Goal: Register for event/course

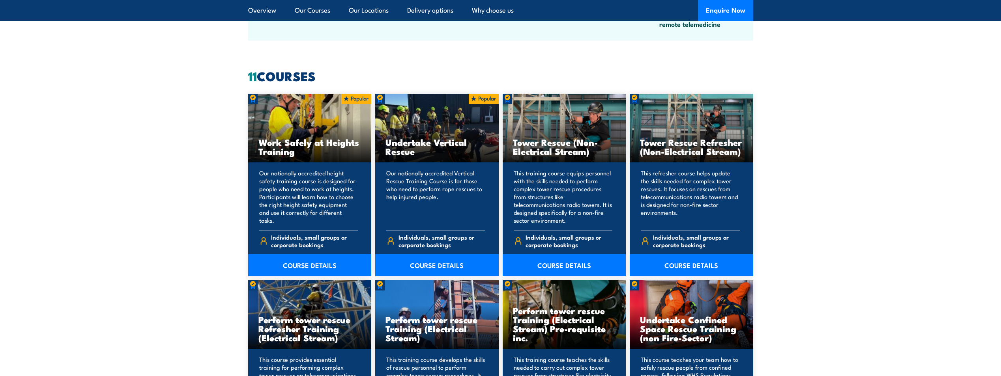
scroll to position [592, 0]
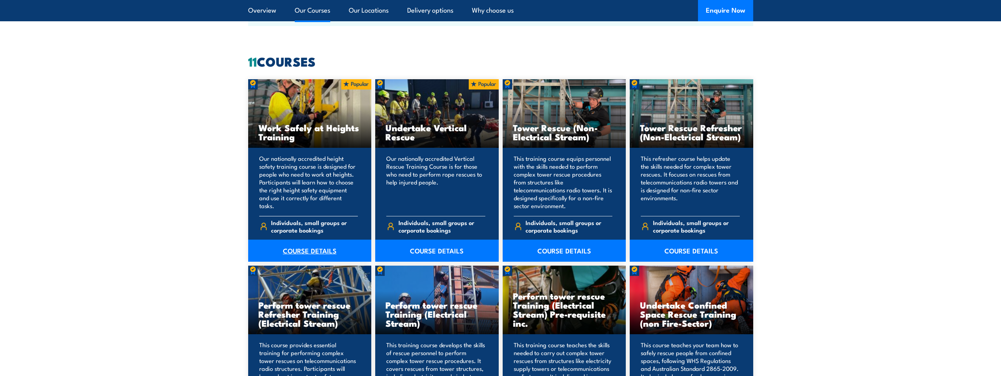
click at [308, 250] on link "COURSE DETAILS" at bounding box center [309, 251] width 123 height 22
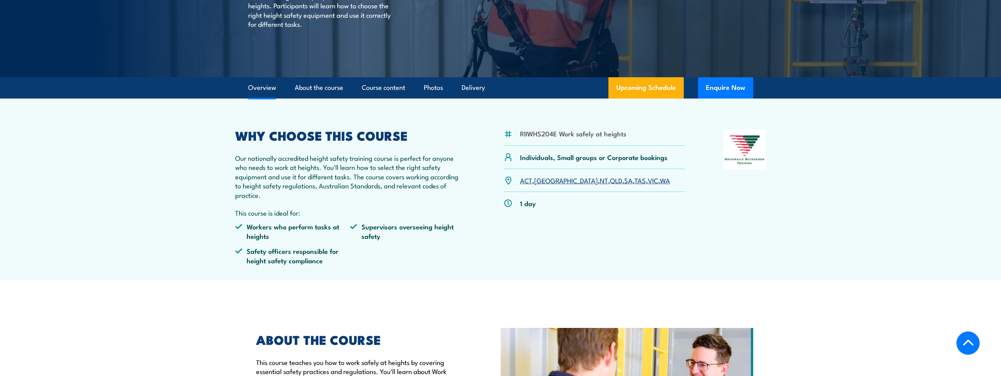
scroll to position [237, 0]
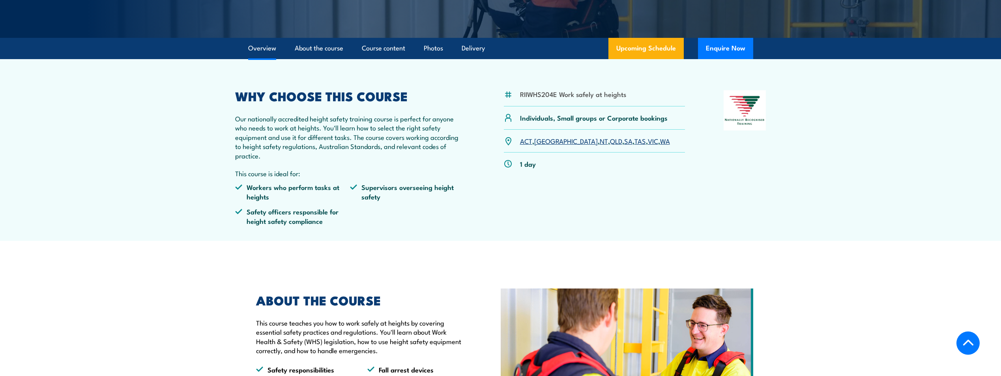
click at [660, 138] on link "WA" at bounding box center [665, 140] width 10 height 9
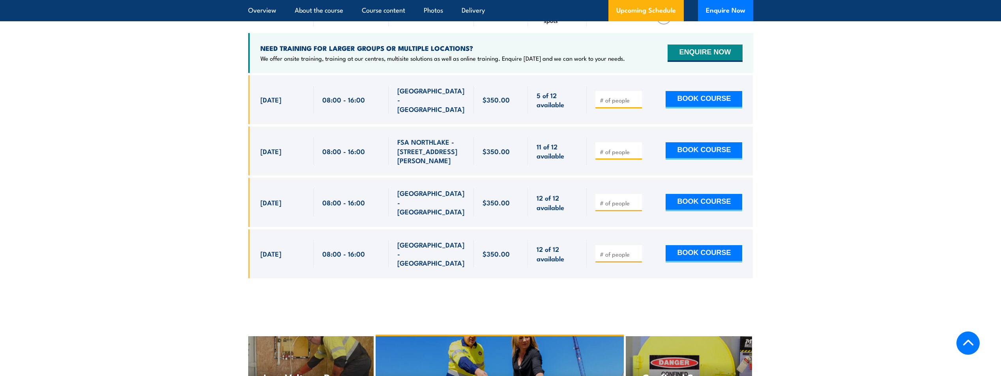
scroll to position [1295, 0]
